Goal: Transaction & Acquisition: Purchase product/service

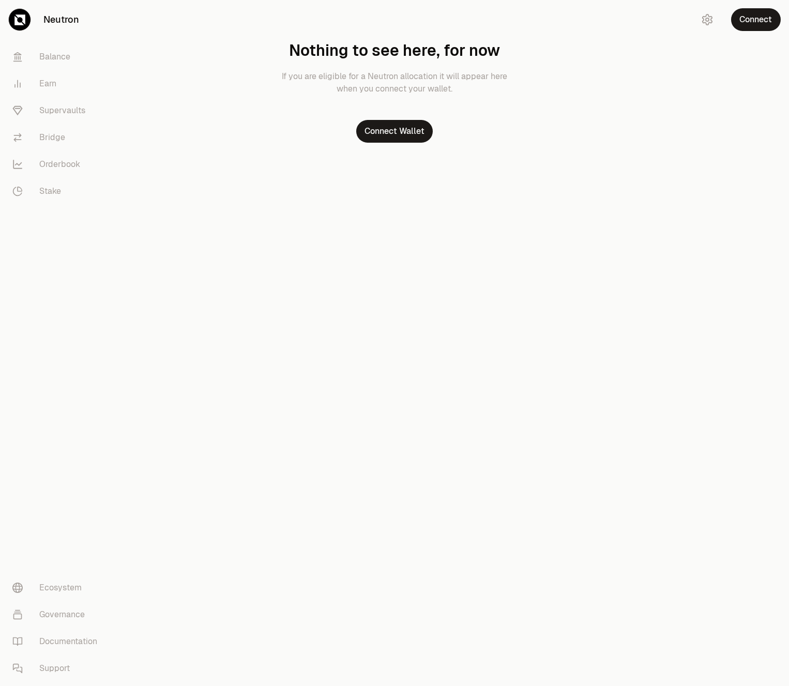
click at [57, 113] on link "Supervaults" at bounding box center [58, 110] width 108 height 27
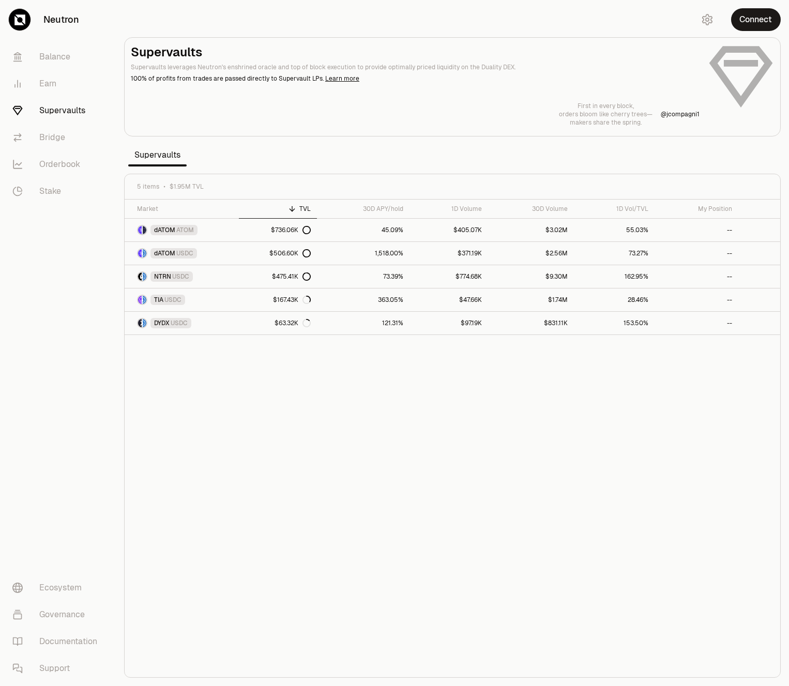
click at [429, 383] on div "Market TVL 30D APY/hold 1D Volume 30D Volume 1D Vol/TVL My Position dATOM ATOM …" at bounding box center [452, 439] width 655 height 478
click at [762, 16] on button "Connect" at bounding box center [756, 19] width 50 height 23
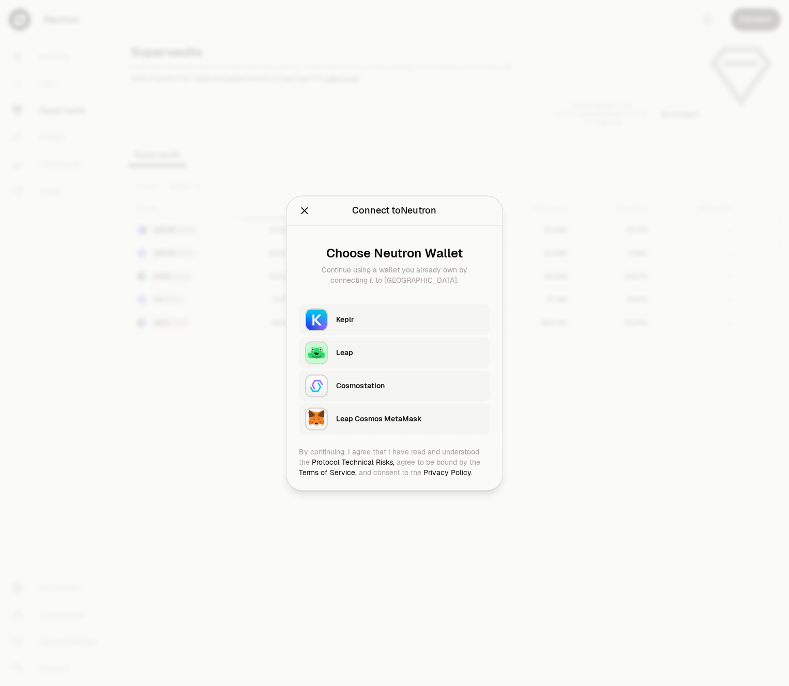
click at [349, 318] on div "Keplr" at bounding box center [410, 319] width 148 height 10
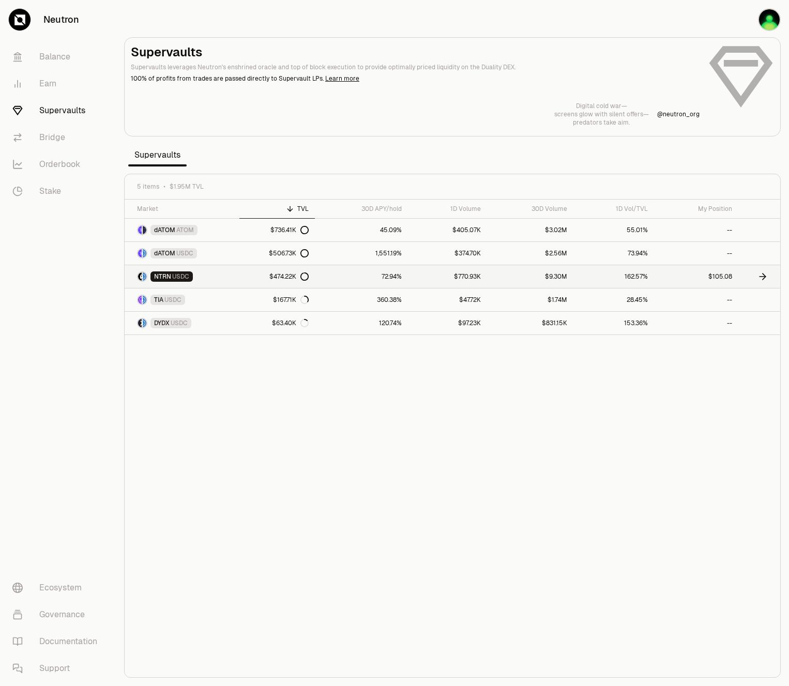
click at [600, 276] on link "162.57%" at bounding box center [613, 276] width 81 height 23
